Goal: Find specific page/section: Find specific page/section

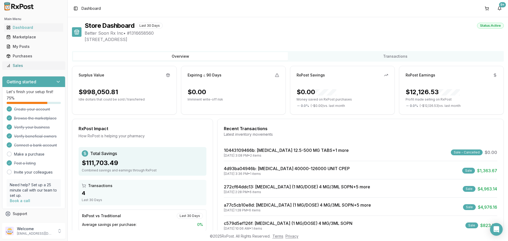
click at [20, 63] on div "Sales" at bounding box center [33, 65] width 55 height 5
click at [20, 62] on link "Sales" at bounding box center [33, 66] width 59 height 10
